Goal: Information Seeking & Learning: Find specific fact

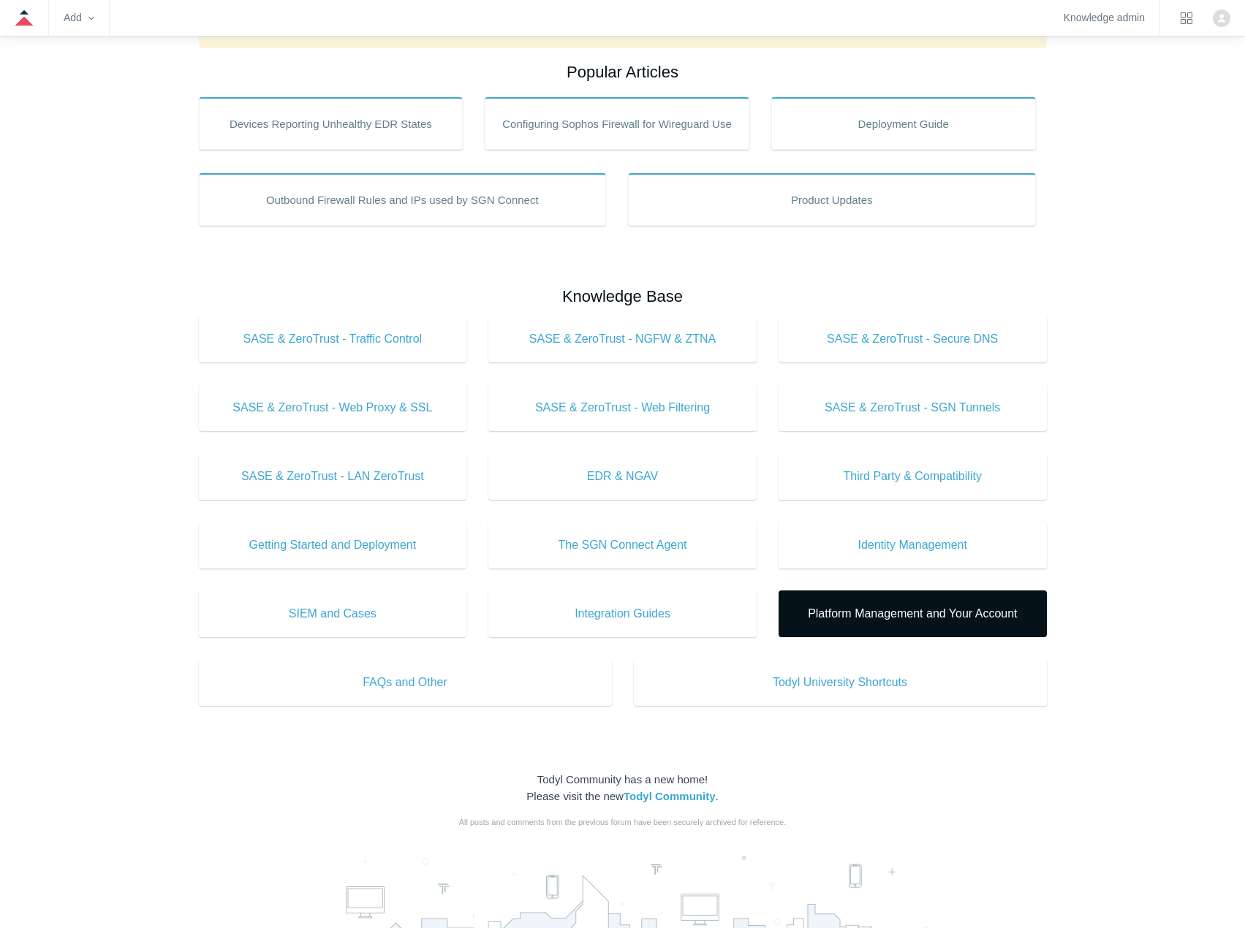
scroll to position [235, 0]
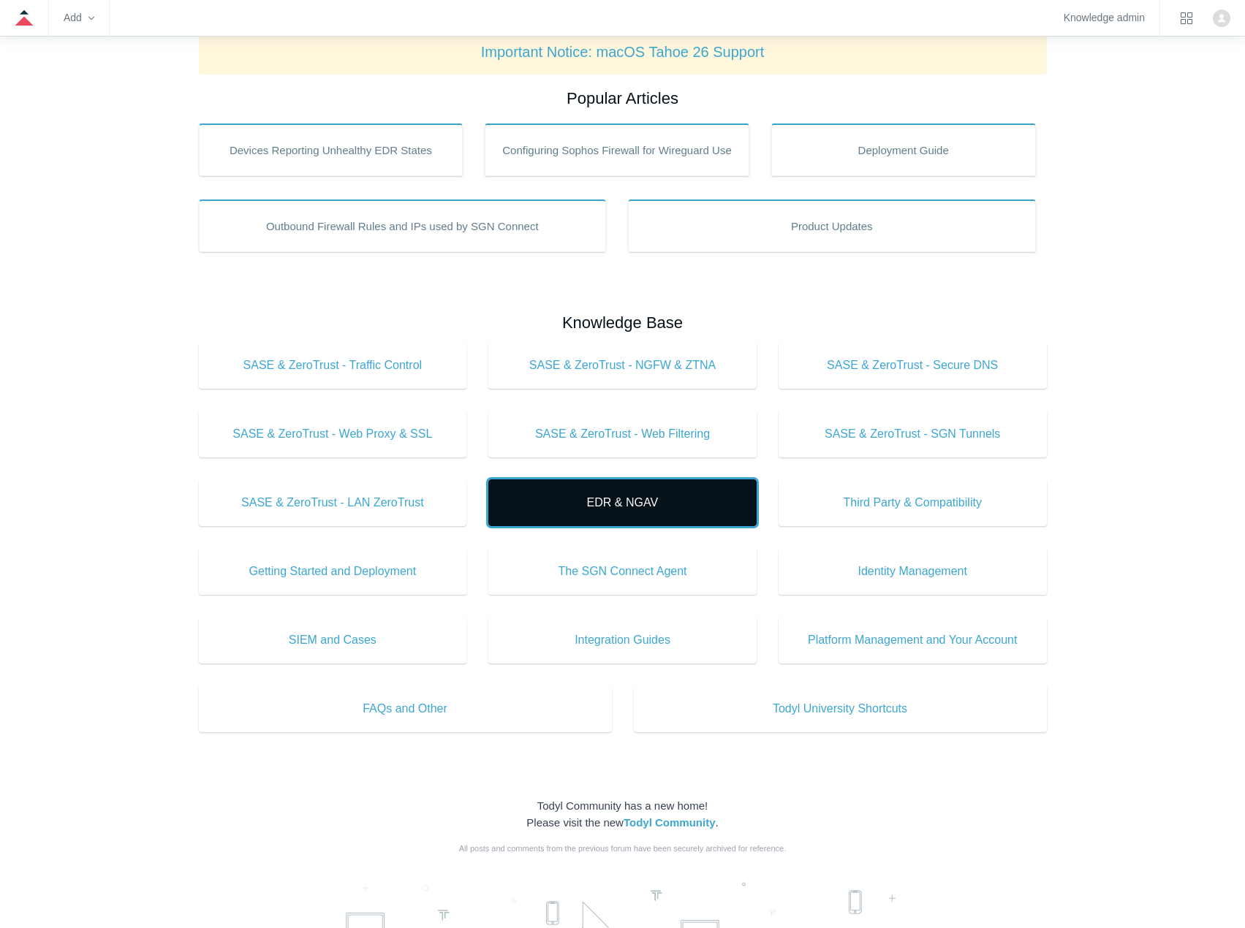
click at [634, 509] on span "EDR & NGAV" at bounding box center [622, 503] width 224 height 18
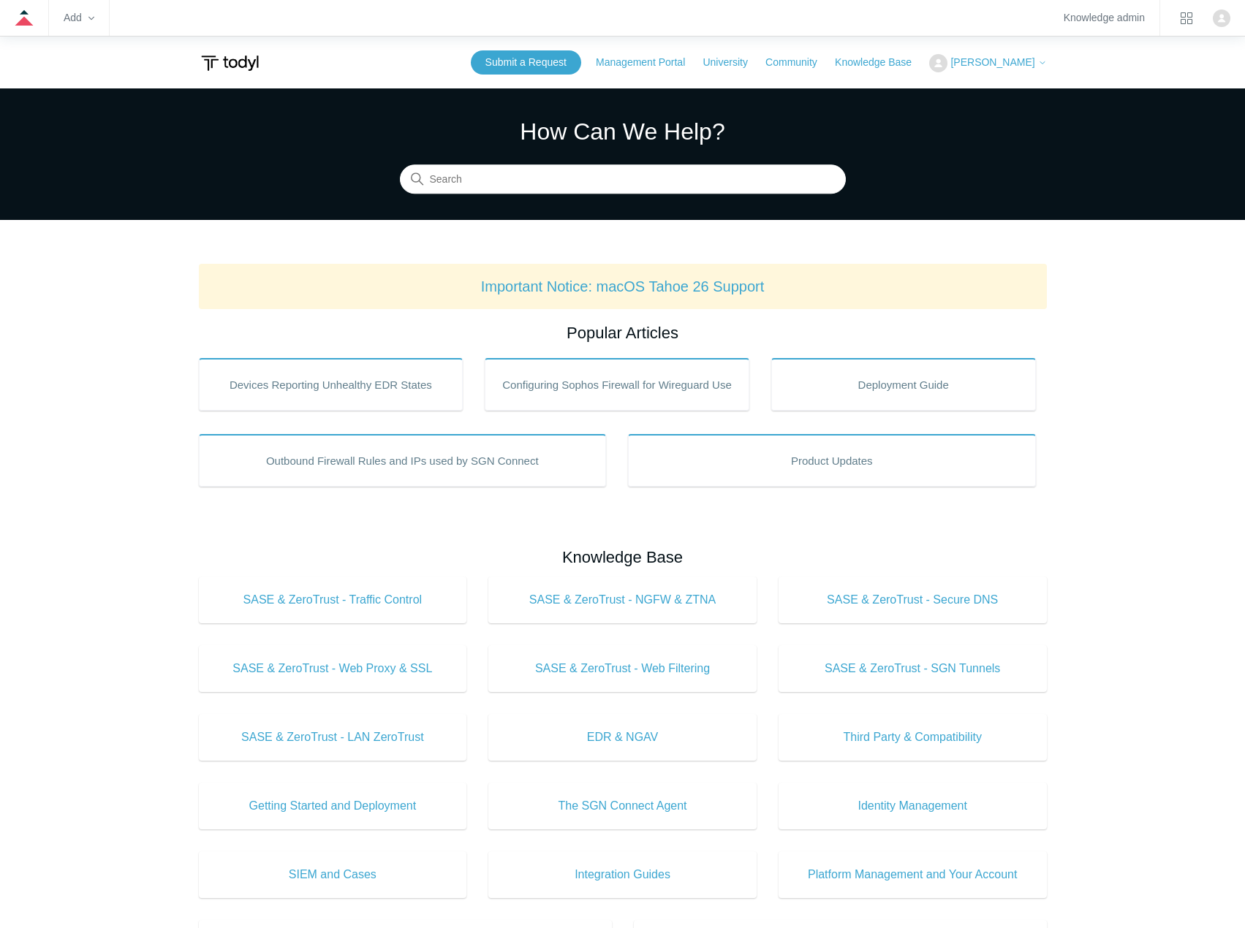
scroll to position [235, 0]
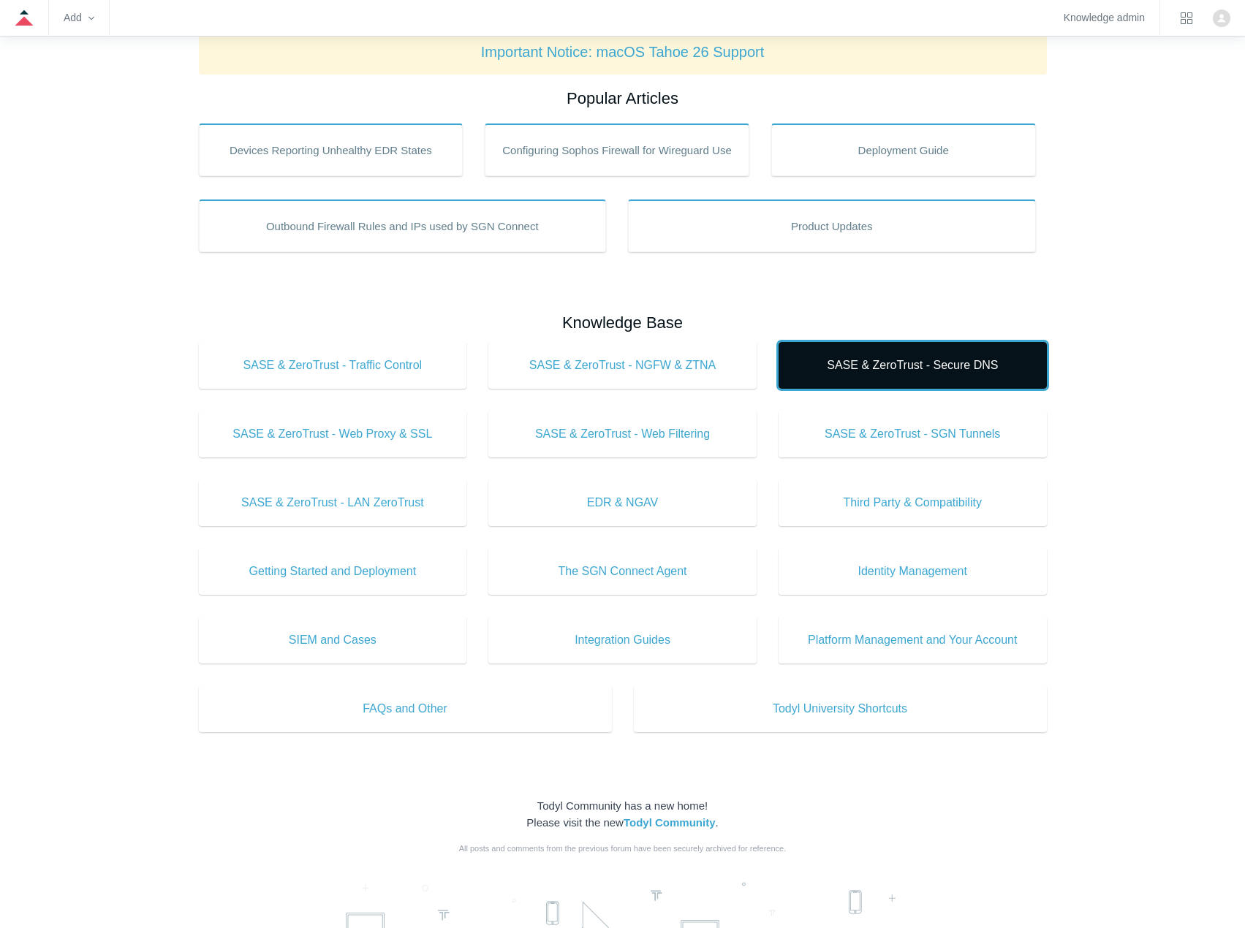
click at [809, 370] on span "SASE & ZeroTrust - Secure DNS" at bounding box center [912, 366] width 224 height 18
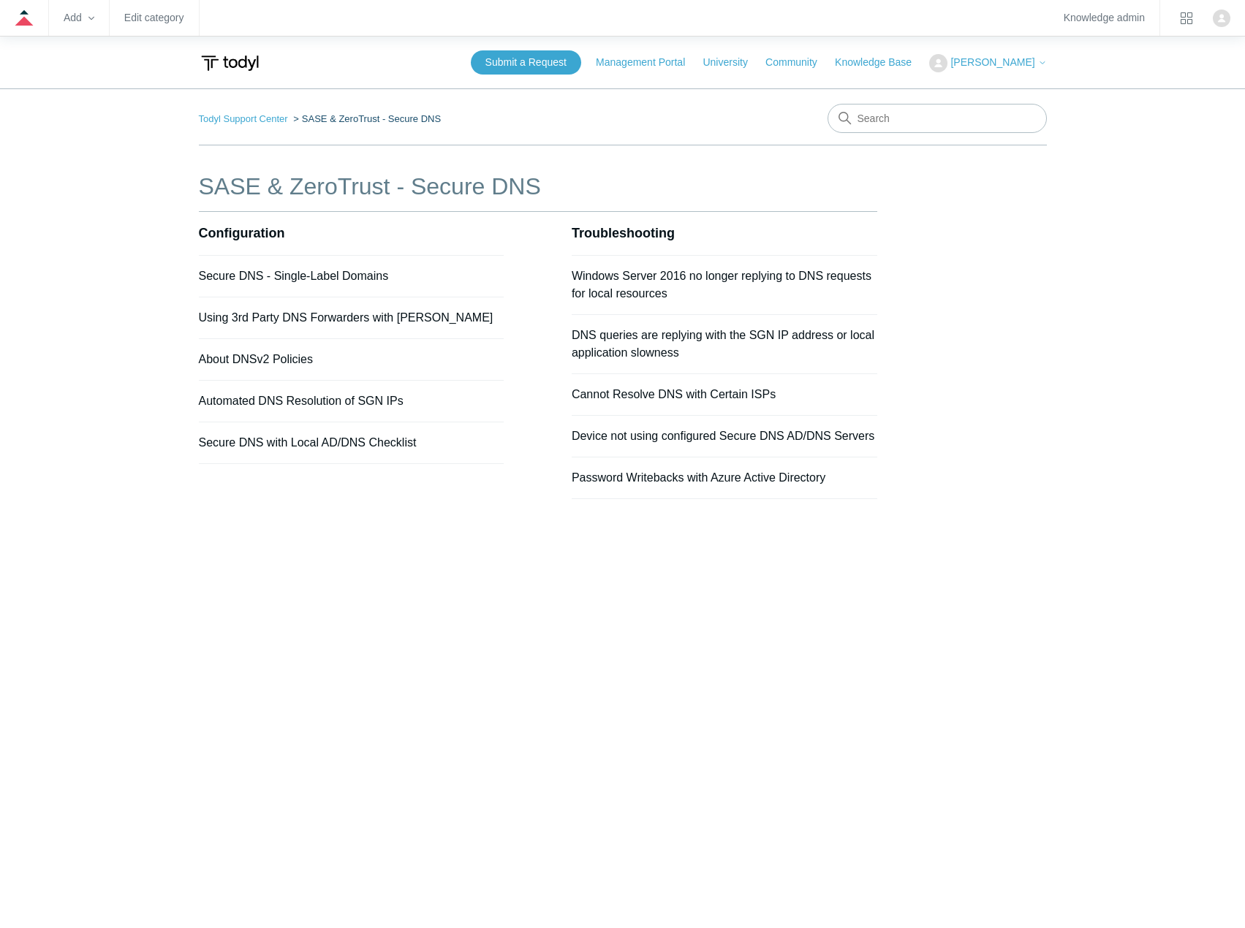
drag, startPoint x: 0, startPoint y: 0, endPoint x: 814, endPoint y: 368, distance: 893.1
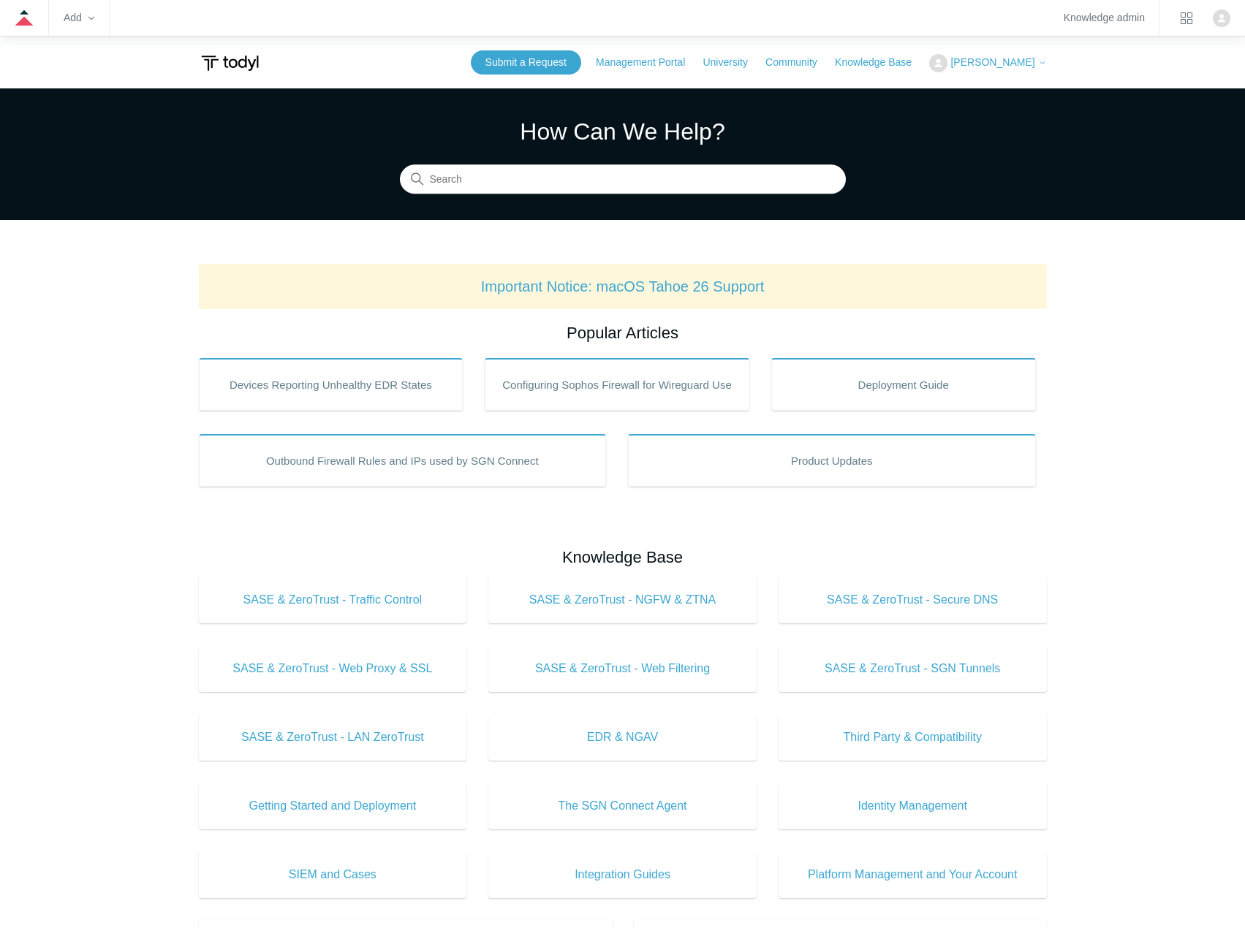
click at [768, 195] on section "How Can We Help? Search" at bounding box center [622, 154] width 1245 height 132
click at [766, 183] on input "Search" at bounding box center [623, 179] width 446 height 29
type input "v6"
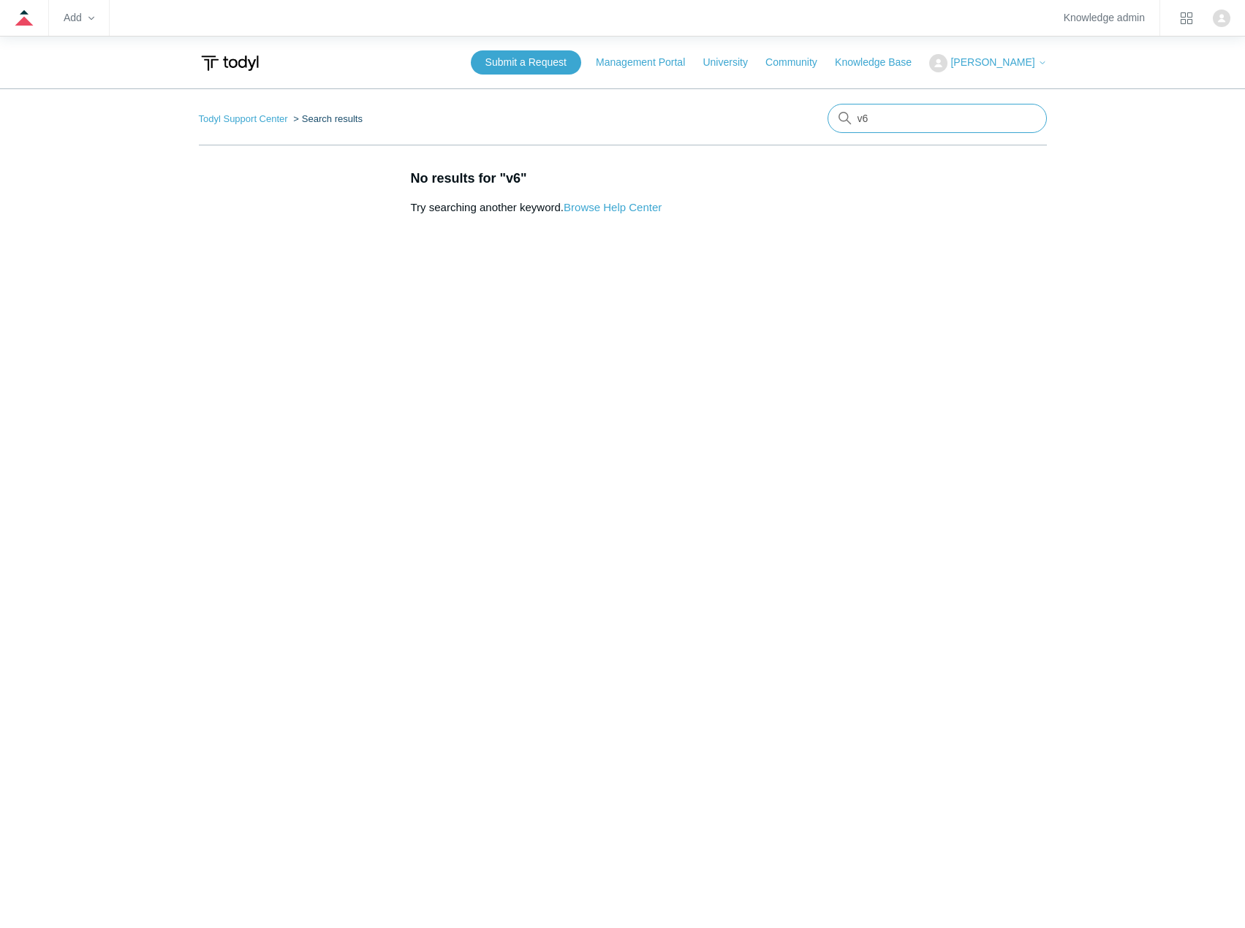
drag, startPoint x: 888, startPoint y: 130, endPoint x: 464, endPoint y: 127, distance: 424.0
click at [464, 127] on nav "Todyl Support Center Search results v6" at bounding box center [623, 125] width 848 height 42
type input "5.6"
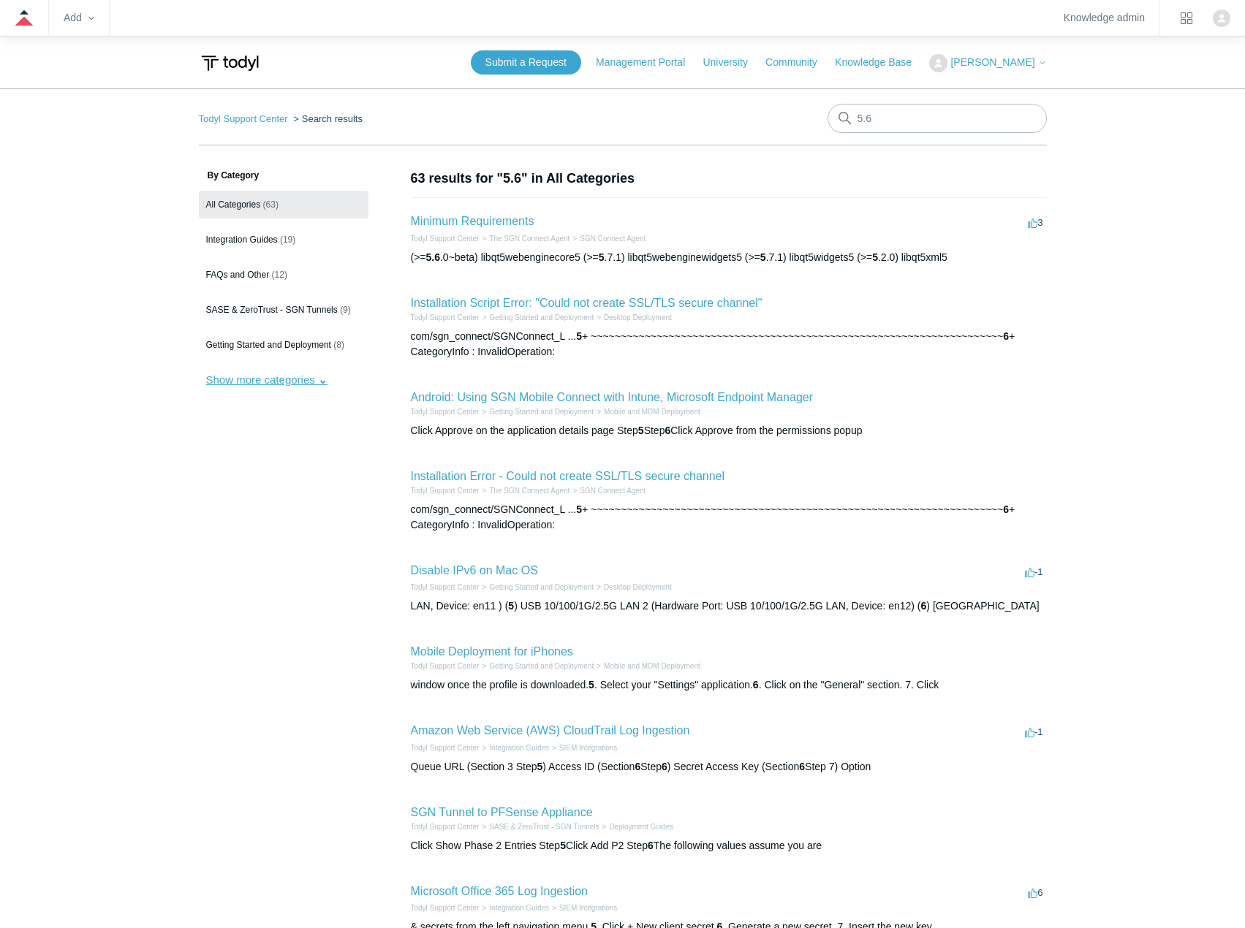
click at [295, 368] on button "Show more categories" at bounding box center [267, 379] width 136 height 27
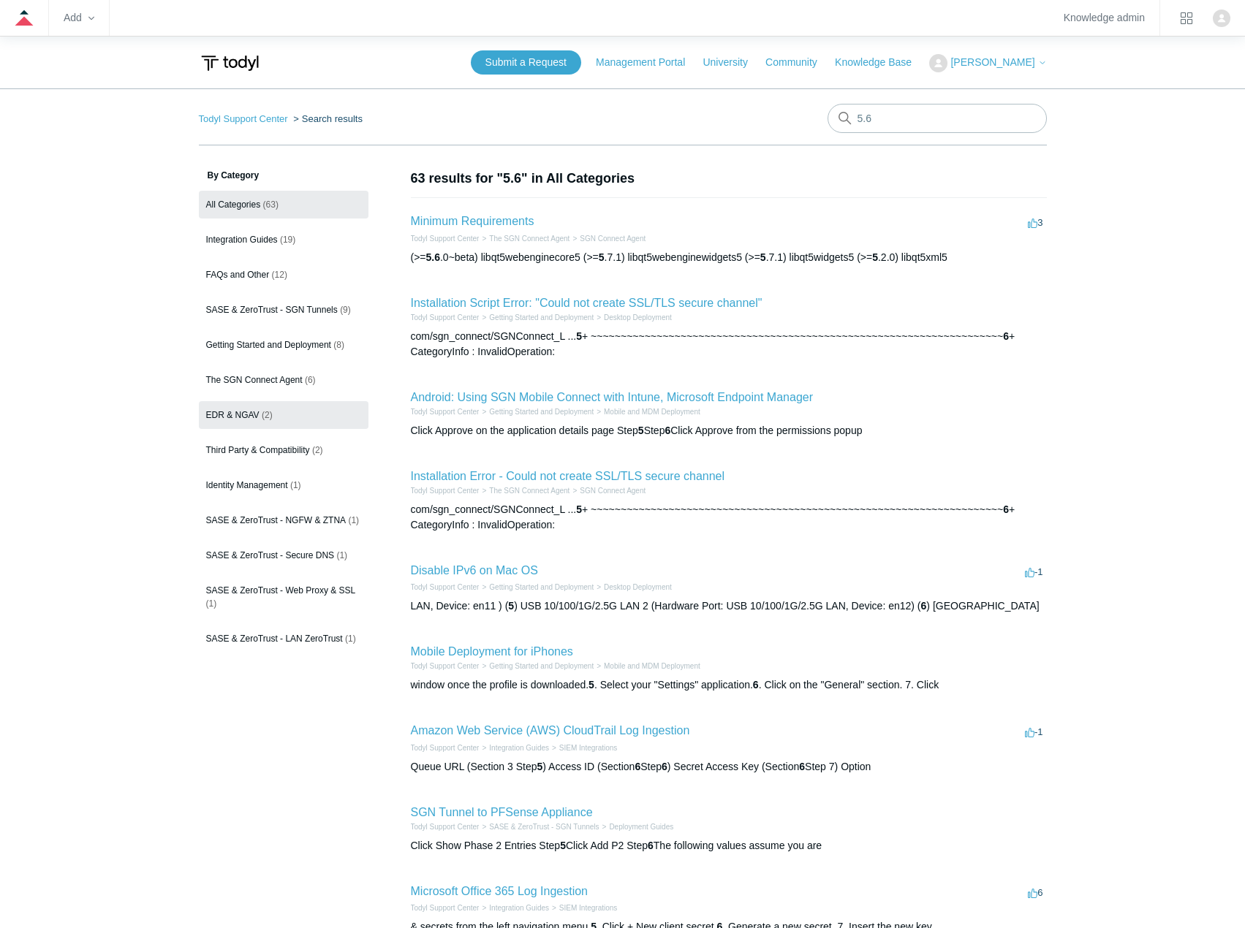
click at [270, 411] on span "(2)" at bounding box center [267, 415] width 11 height 10
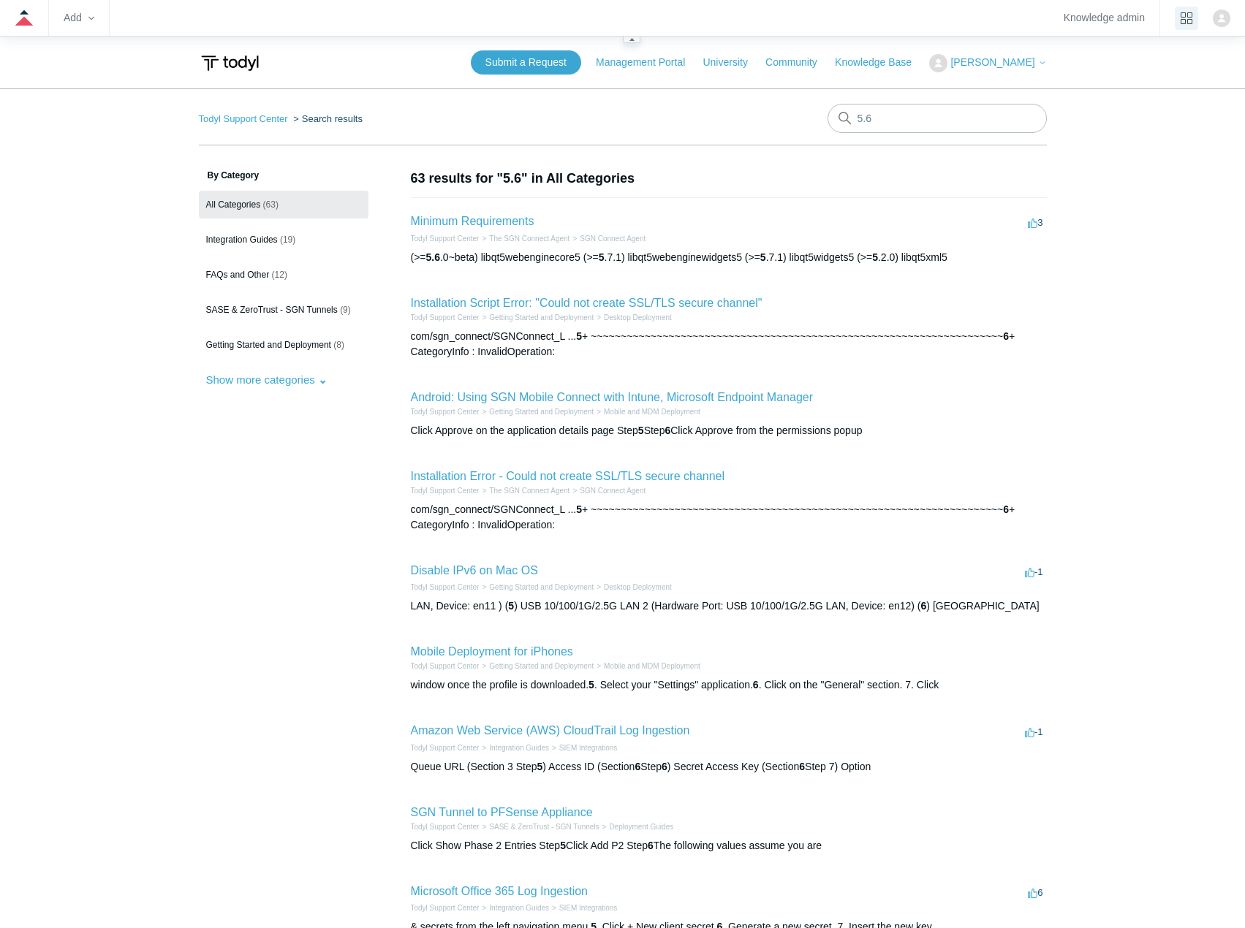
click at [1185, 20] on icon "product tray" at bounding box center [1186, 18] width 12 height 12
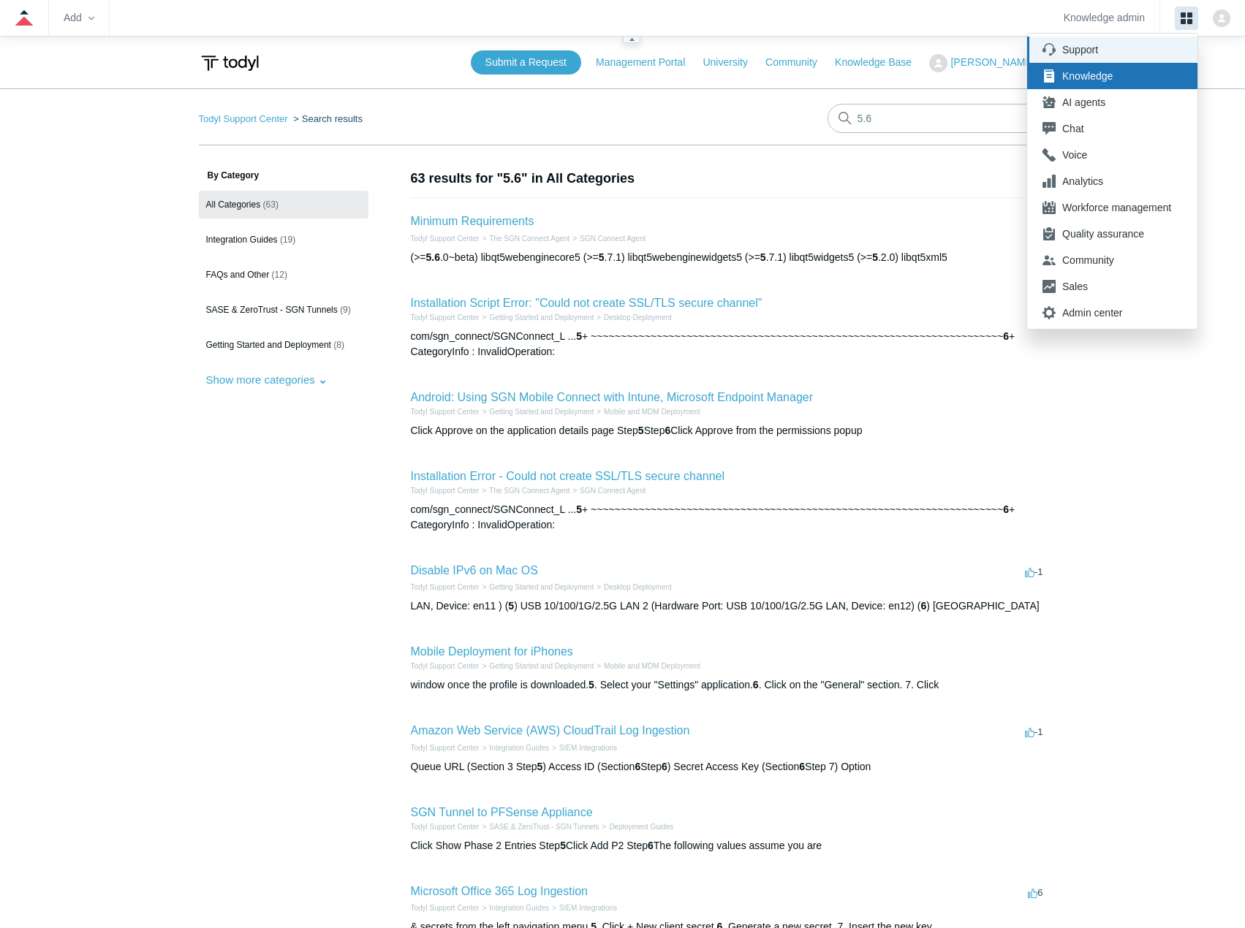
click at [1158, 46] on div "Support" at bounding box center [1116, 49] width 109 height 15
